Goal: Navigation & Orientation: Find specific page/section

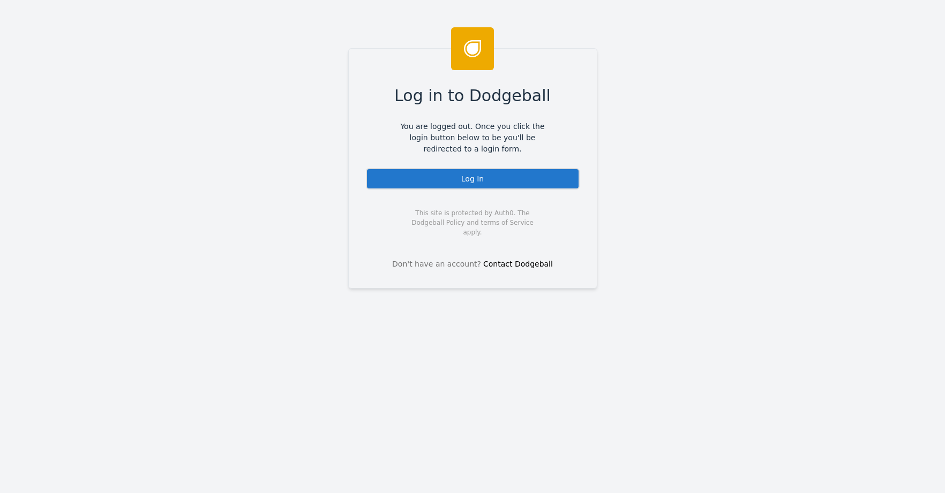
click at [449, 185] on div "Log In" at bounding box center [473, 178] width 214 height 21
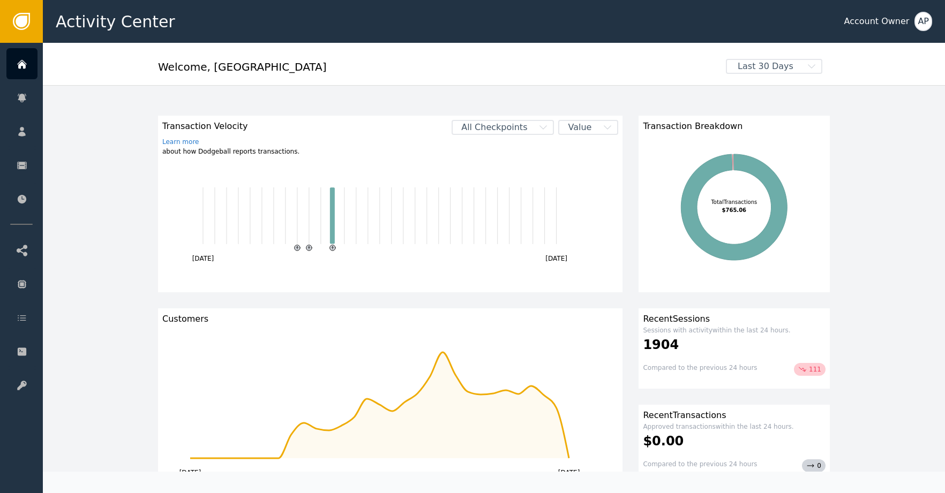
click at [126, 254] on div "Transaction Velocity Learn more about how Dodgeball reports transactions. All C…" at bounding box center [494, 497] width 902 height 824
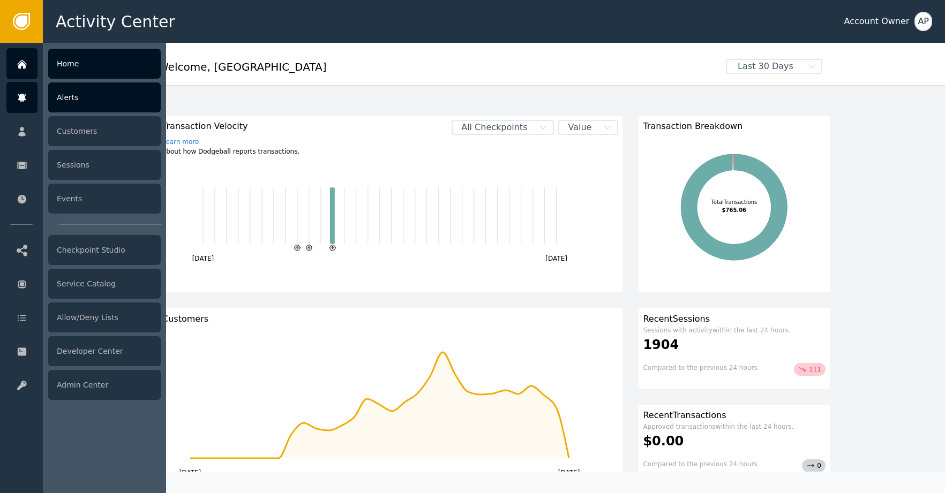
click at [92, 100] on div "Alerts" at bounding box center [104, 97] width 112 height 30
